Goal: Navigation & Orientation: Understand site structure

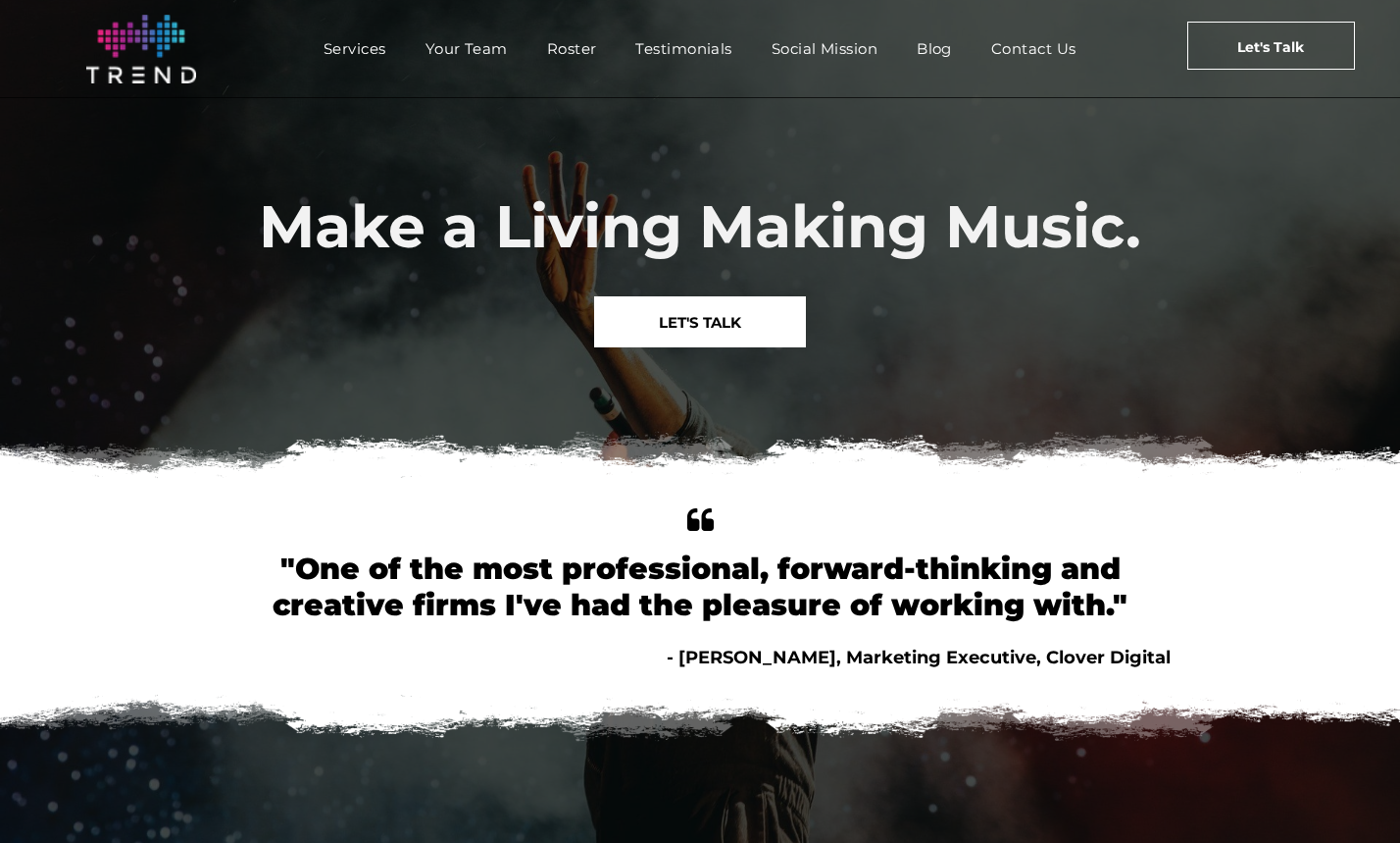
click at [324, 51] on span "Services" at bounding box center [355, 48] width 63 height 28
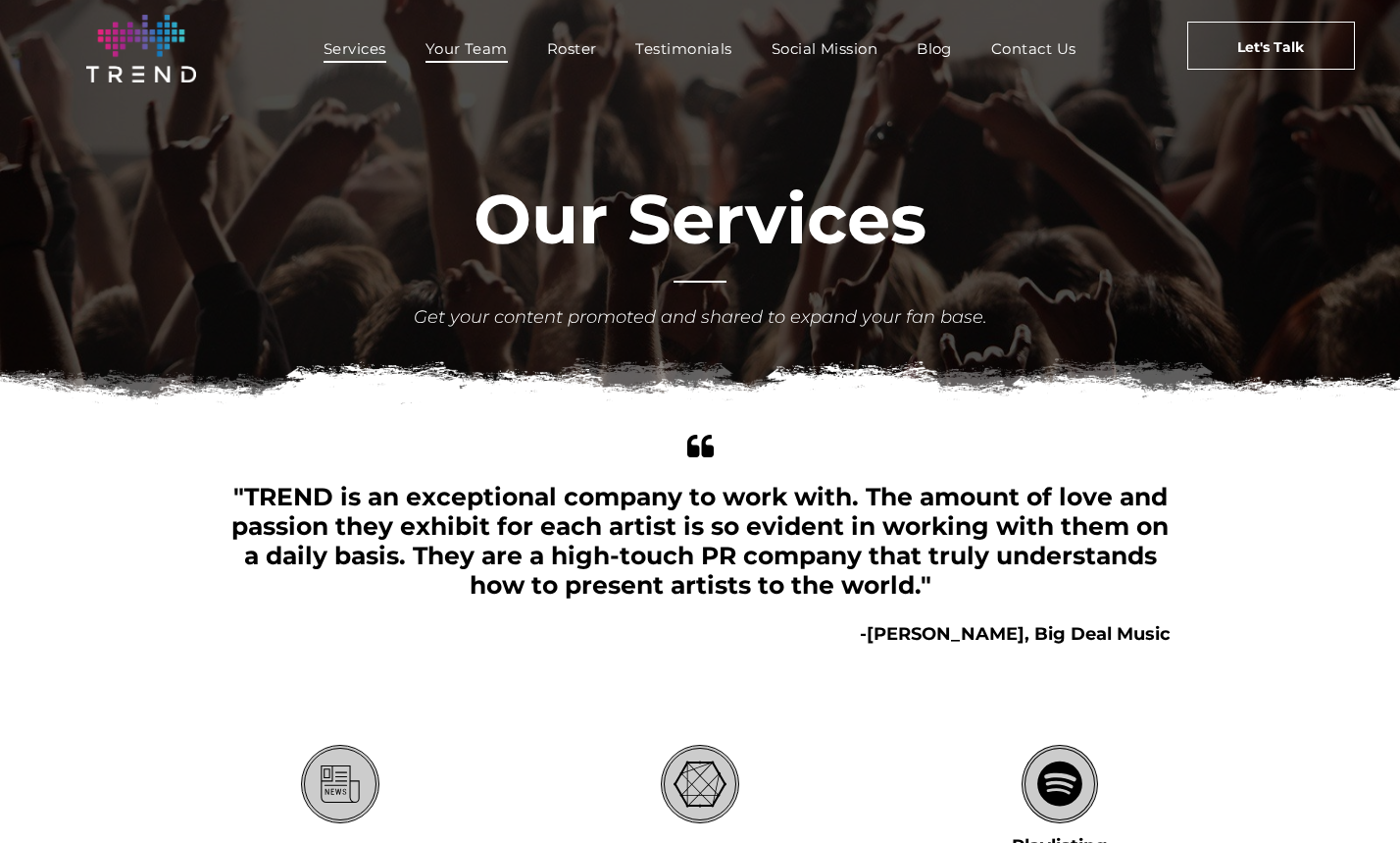
click at [495, 54] on span "Your Team" at bounding box center [467, 48] width 82 height 28
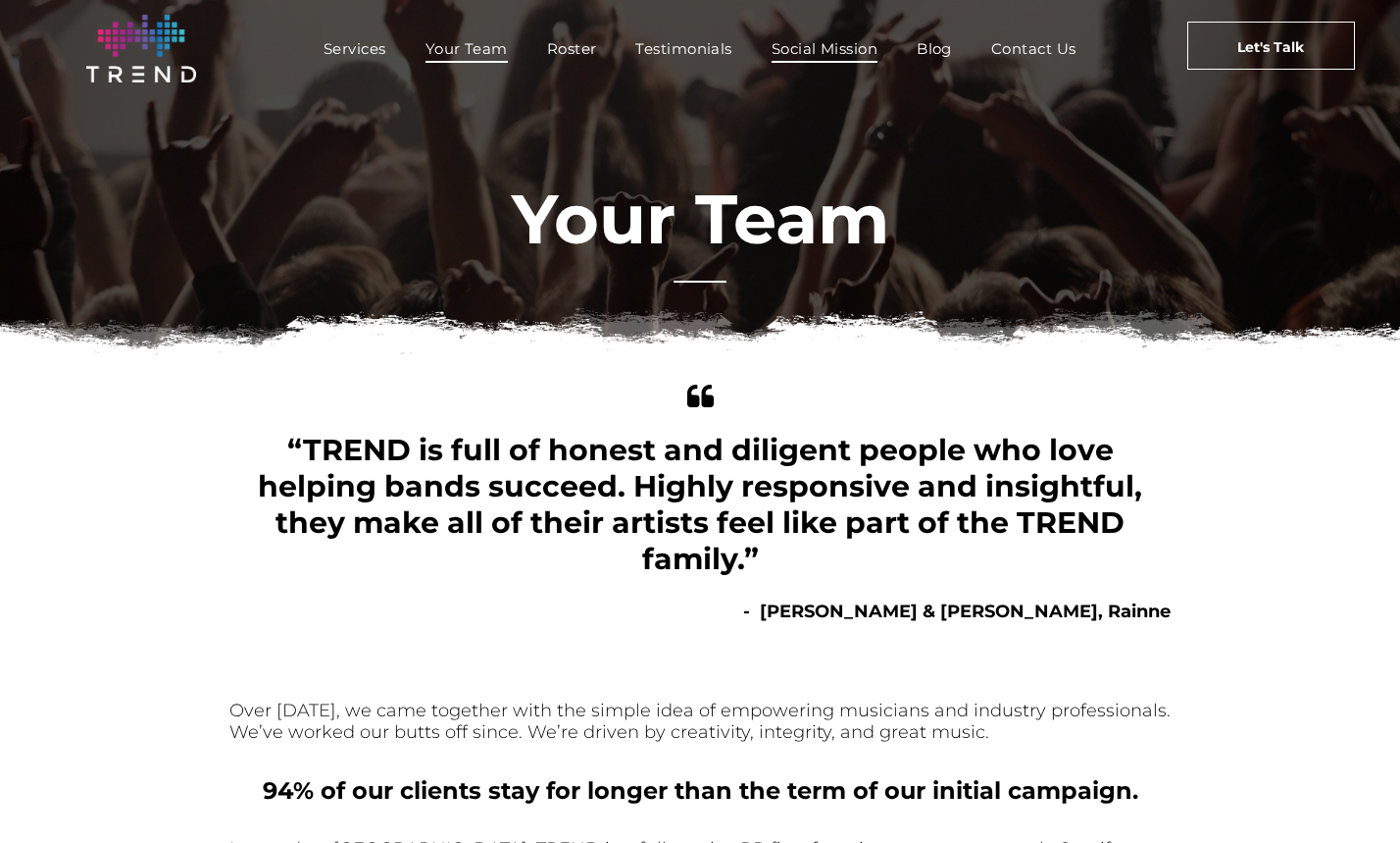
click at [827, 46] on span "Social Mission" at bounding box center [825, 48] width 106 height 28
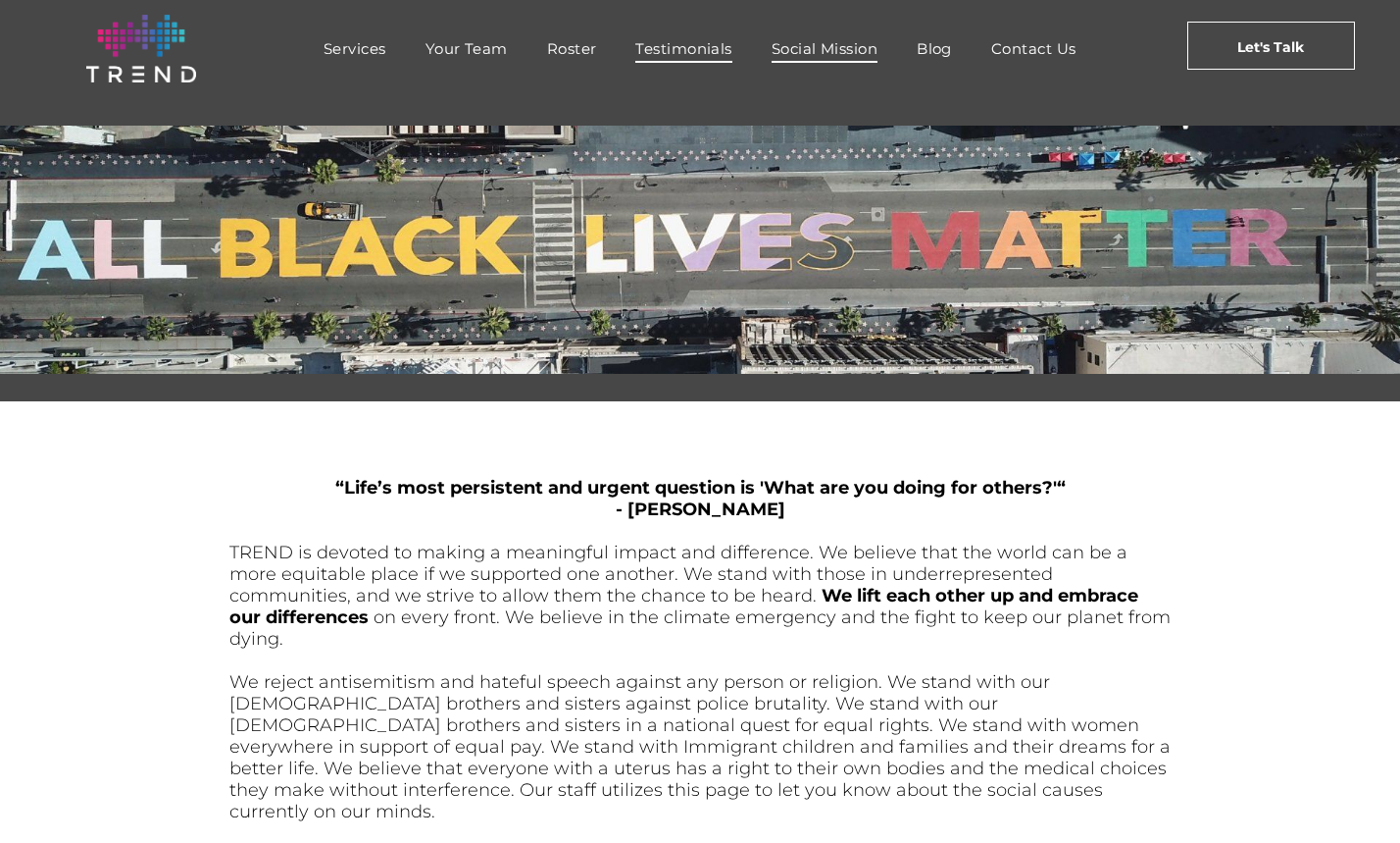
click at [693, 34] on span "Testimonials" at bounding box center [684, 48] width 96 height 28
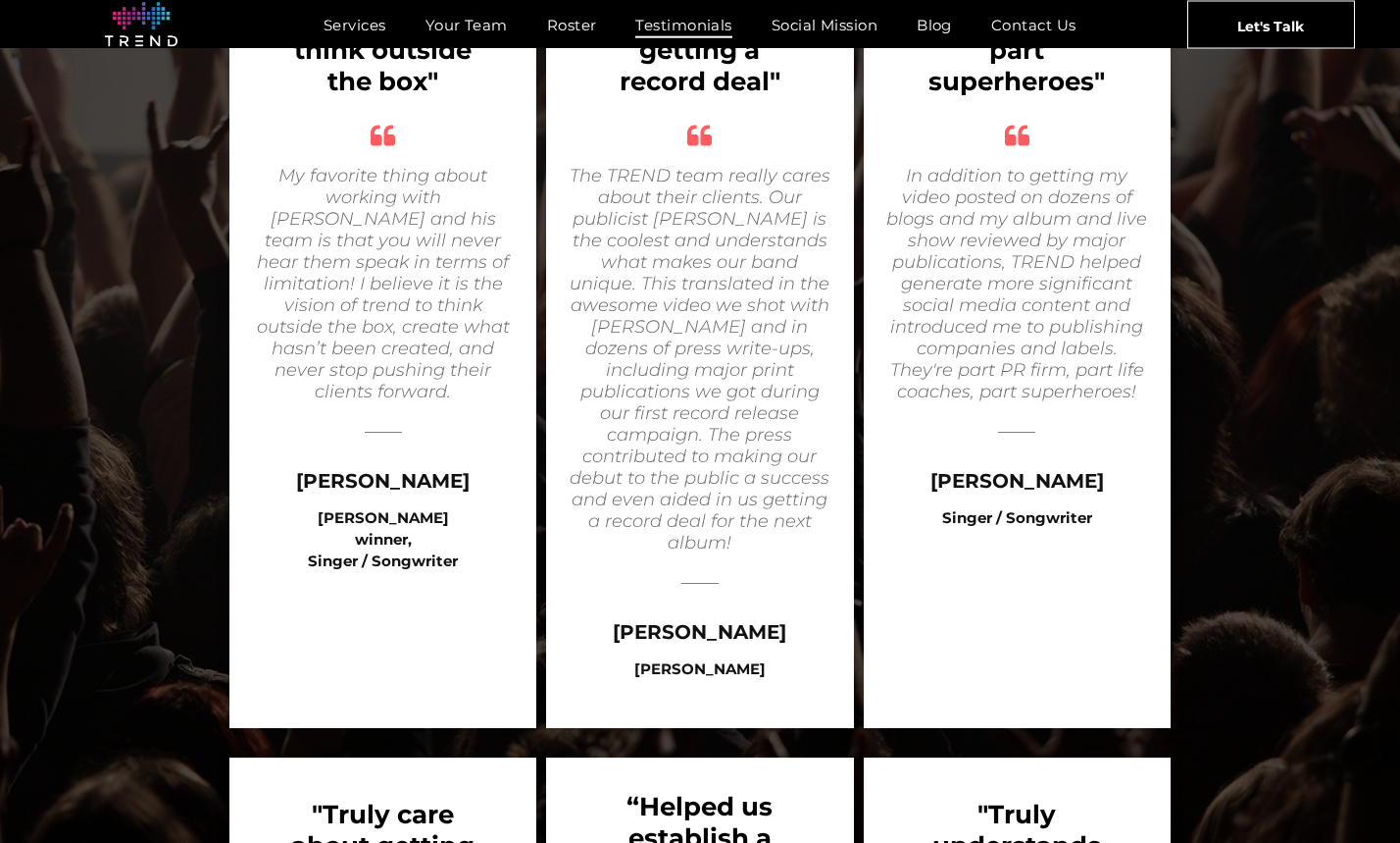
scroll to position [2409, 0]
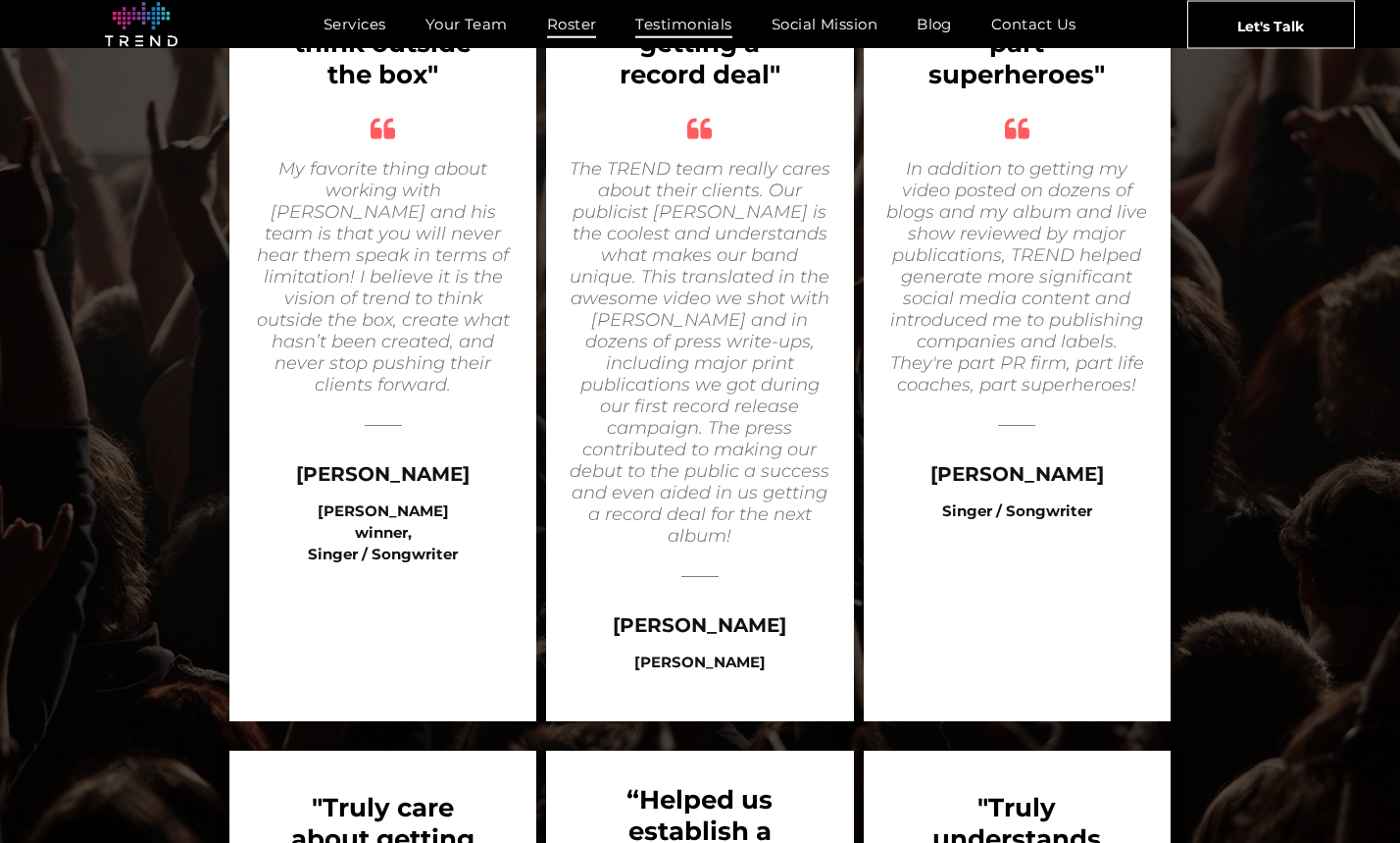
click at [593, 28] on span "Roster" at bounding box center [572, 24] width 50 height 28
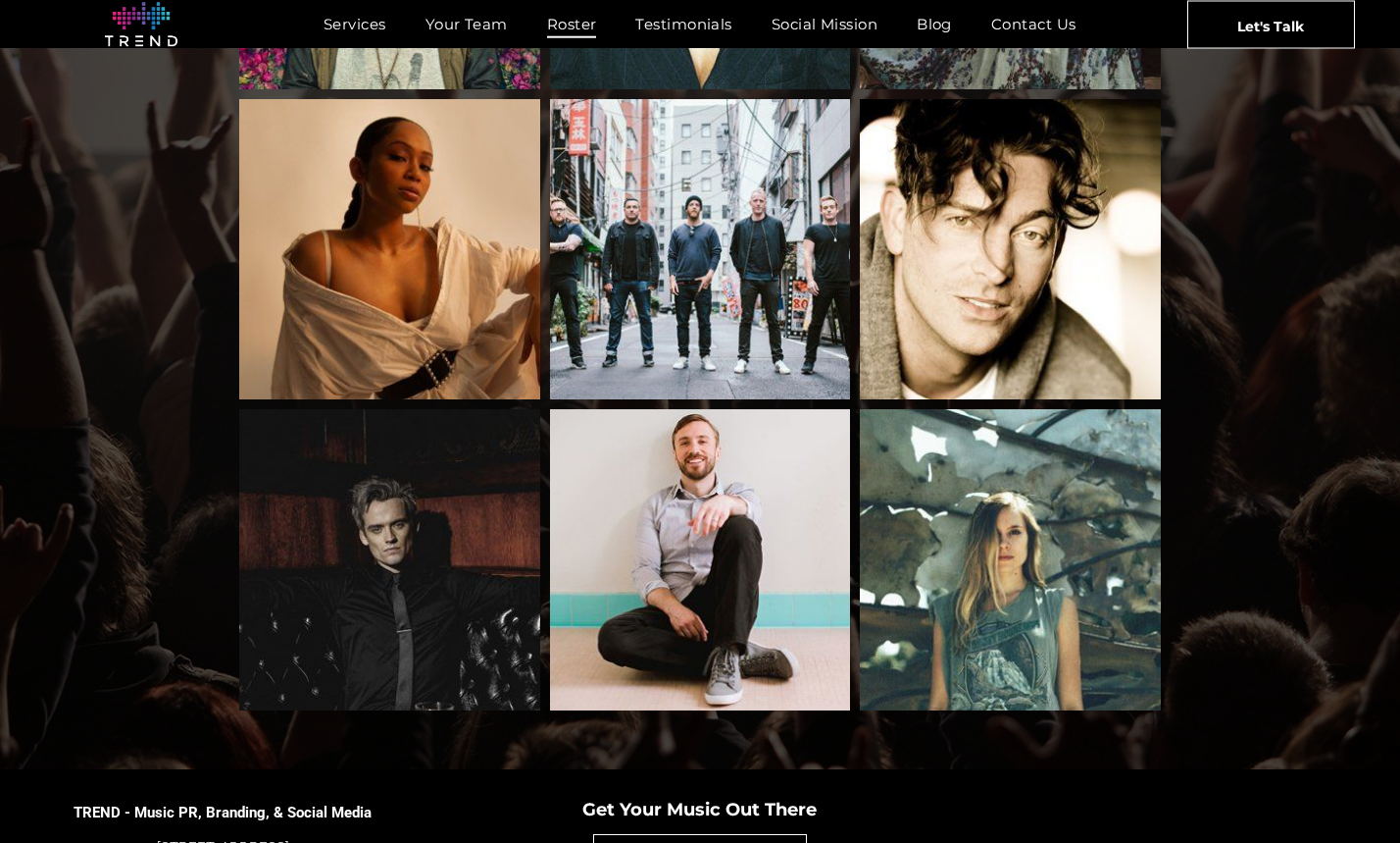
scroll to position [2063, 0]
